Goal: Information Seeking & Learning: Understand process/instructions

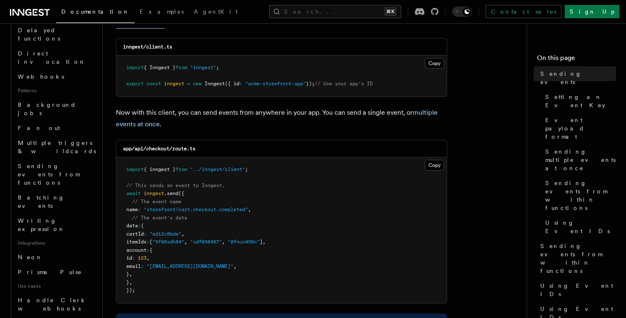
scroll to position [332, 0]
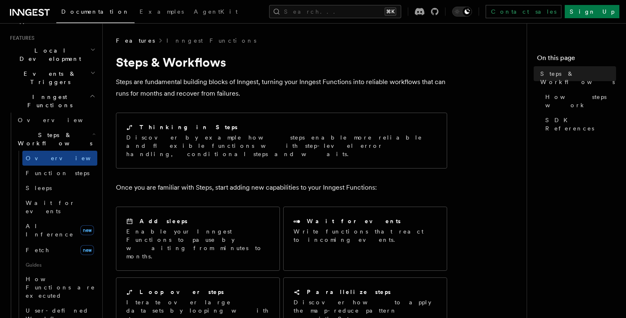
scroll to position [158, 0]
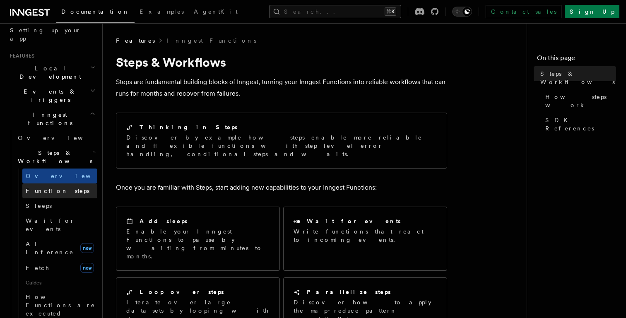
click at [40, 187] on span "Function steps" at bounding box center [58, 190] width 64 height 7
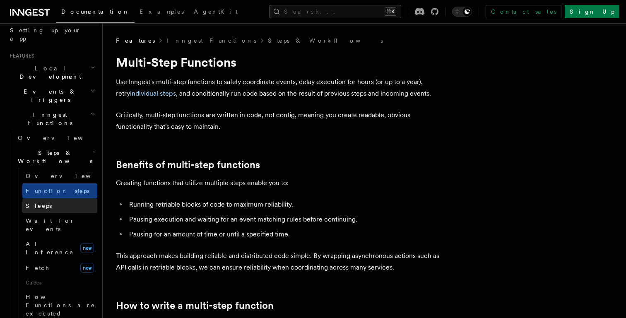
click at [44, 198] on link "Sleeps" at bounding box center [59, 205] width 75 height 15
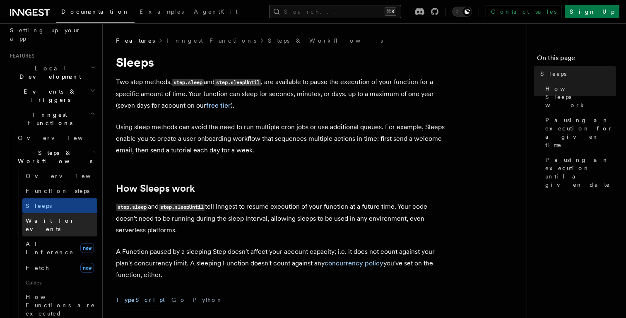
click at [44, 217] on span "Wait for events" at bounding box center [50, 224] width 49 height 15
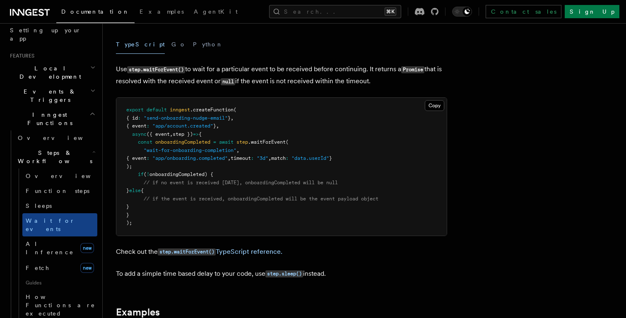
scroll to position [97, 0]
